Goal: Navigation & Orientation: Find specific page/section

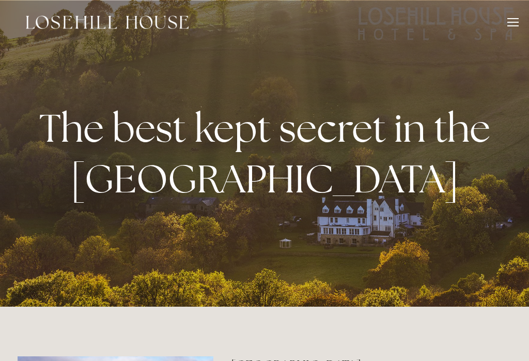
click at [513, 29] on div at bounding box center [512, 23] width 11 height 11
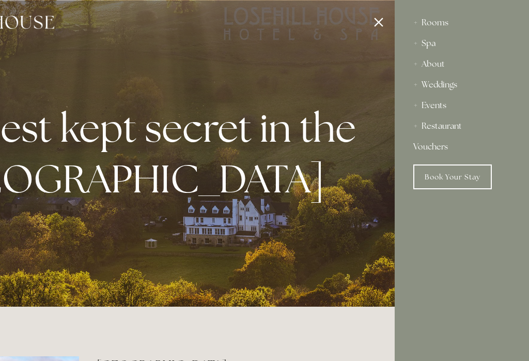
click at [460, 129] on div "Restaurant" at bounding box center [461, 126] width 97 height 21
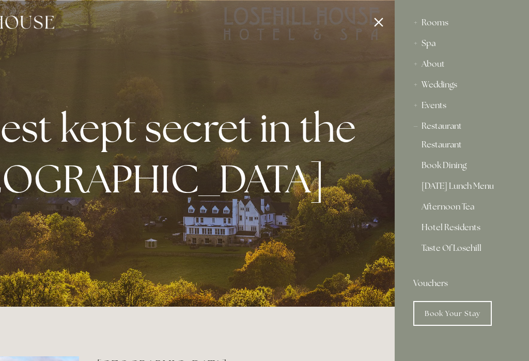
click at [451, 148] on link "Restaurant" at bounding box center [462, 147] width 81 height 12
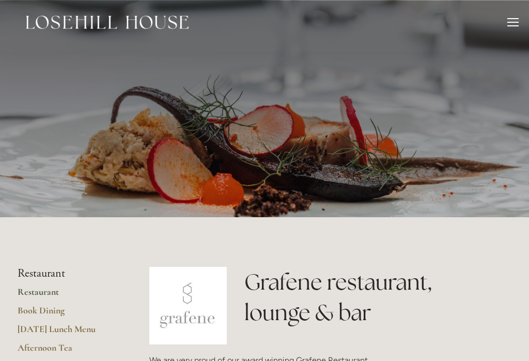
click at [514, 25] on div at bounding box center [512, 23] width 11 height 11
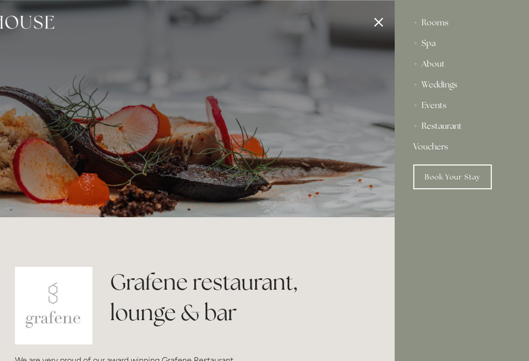
click at [442, 31] on div "Rooms" at bounding box center [461, 22] width 97 height 21
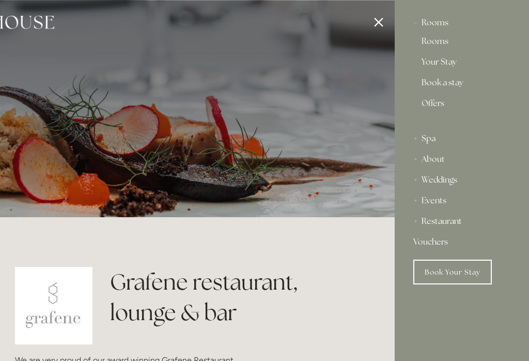
click at [450, 65] on link "Your Stay" at bounding box center [462, 64] width 81 height 12
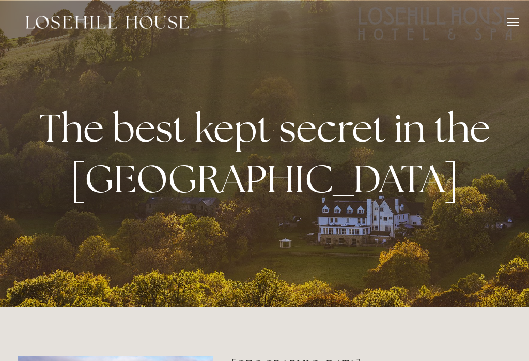
click at [514, 25] on div at bounding box center [512, 23] width 11 height 11
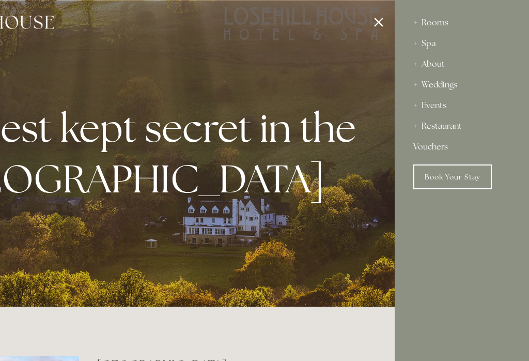
click at [450, 28] on div "Rooms" at bounding box center [461, 22] width 97 height 21
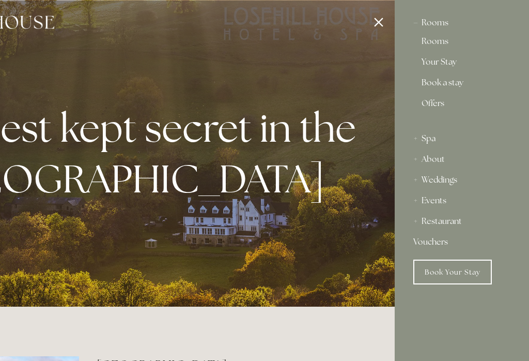
click at [450, 45] on link "Rooms" at bounding box center [462, 43] width 81 height 12
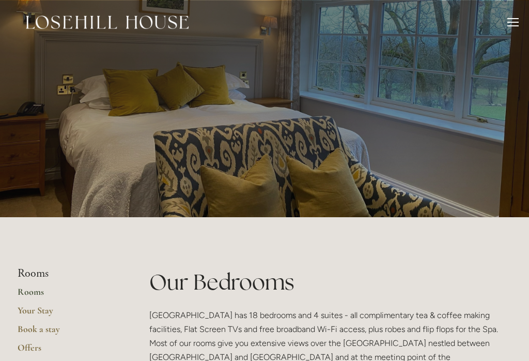
click at [35, 273] on li "Rooms" at bounding box center [67, 273] width 99 height 13
click at [43, 309] on link "Your Stay" at bounding box center [67, 313] width 99 height 19
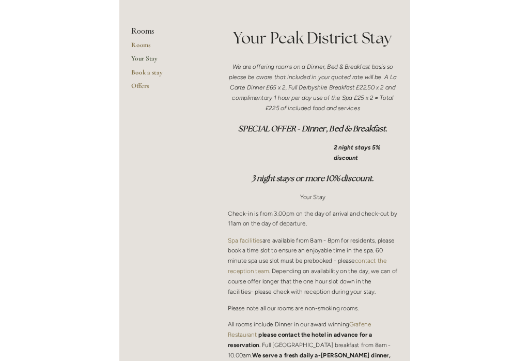
scroll to position [255, 0]
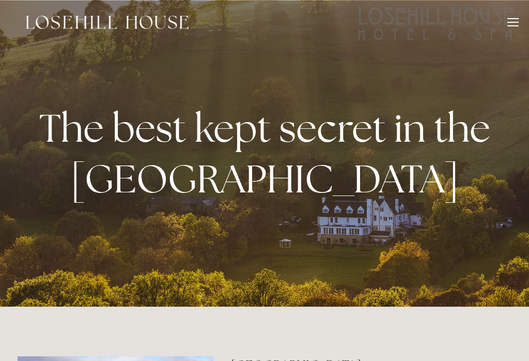
click at [518, 22] on div at bounding box center [512, 22] width 11 height 1
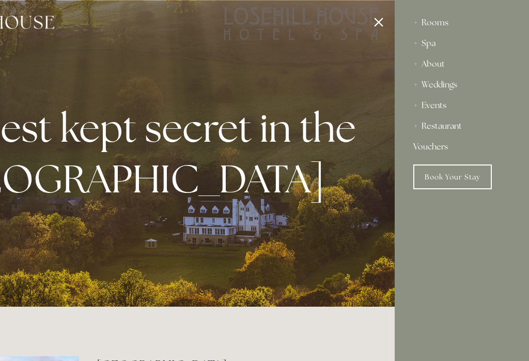
click at [442, 21] on div "Rooms" at bounding box center [461, 22] width 97 height 21
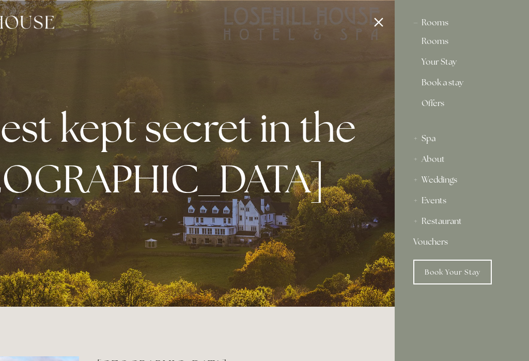
click at [446, 43] on link "Rooms" at bounding box center [462, 43] width 81 height 12
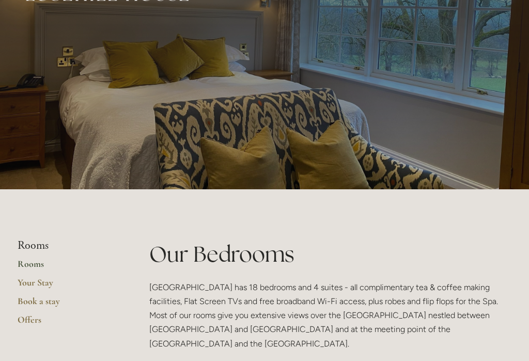
scroll to position [27, 0]
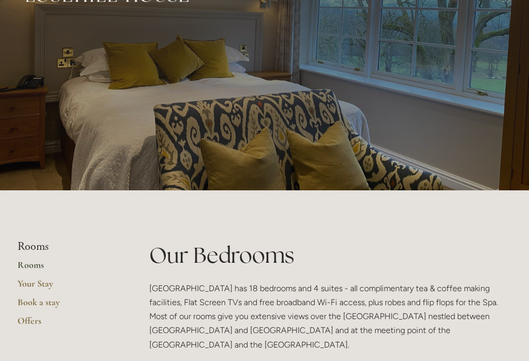
click at [48, 282] on link "Your Stay" at bounding box center [67, 286] width 99 height 19
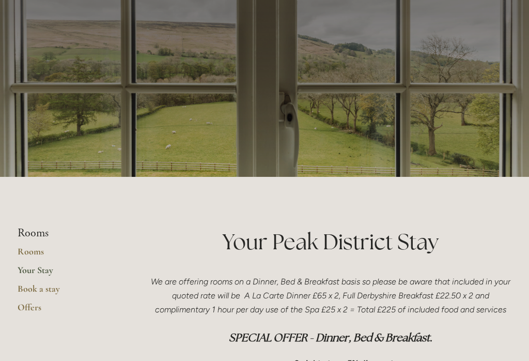
scroll to position [38, 0]
